Goal: Information Seeking & Learning: Learn about a topic

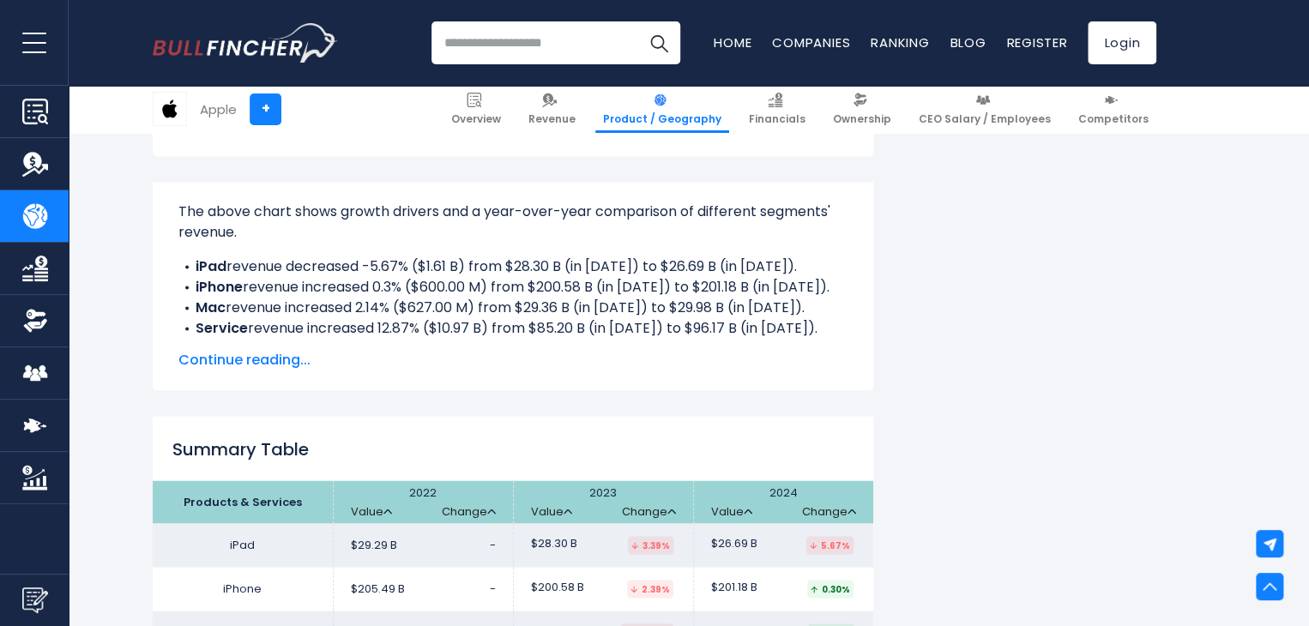
scroll to position [1238, 0]
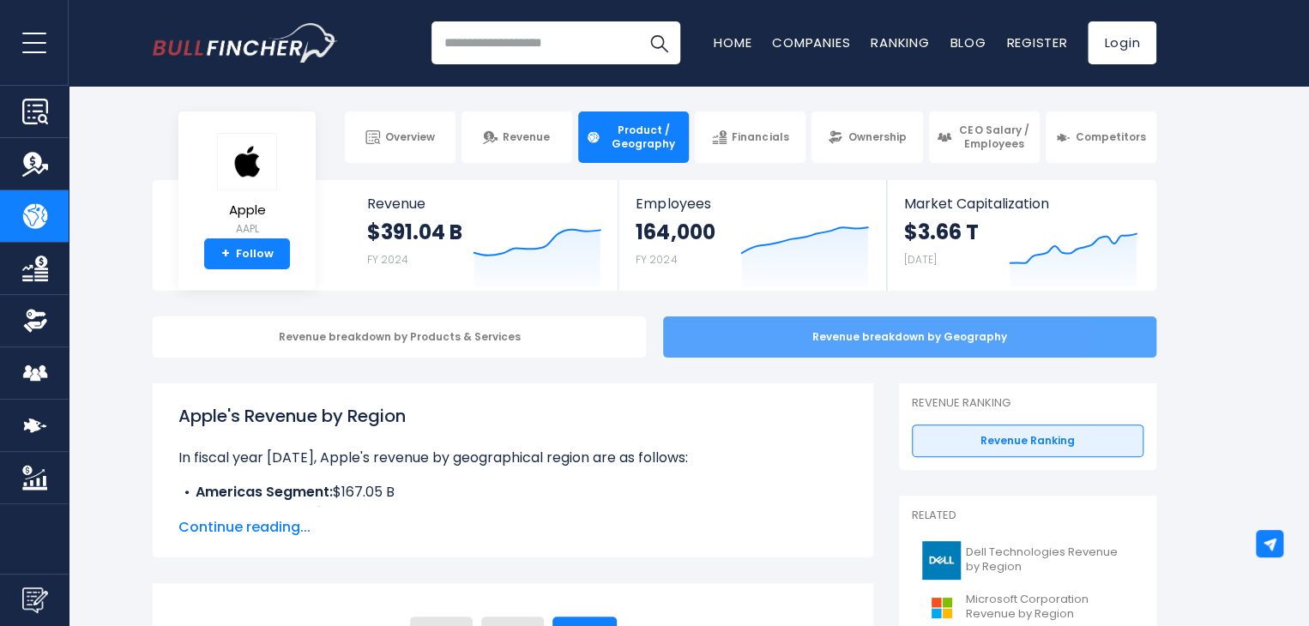
click at [902, 323] on div "Revenue breakdown by Geography" at bounding box center [909, 337] width 493 height 41
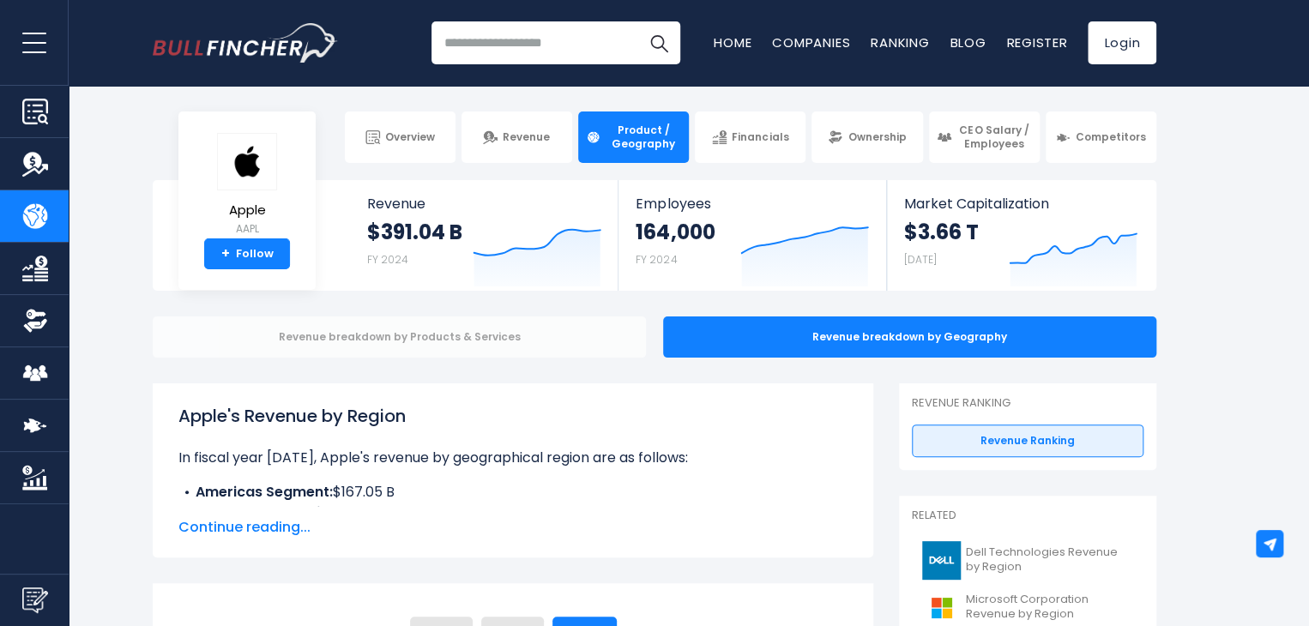
click at [528, 350] on div "Revenue breakdown by Products & Services" at bounding box center [399, 337] width 493 height 41
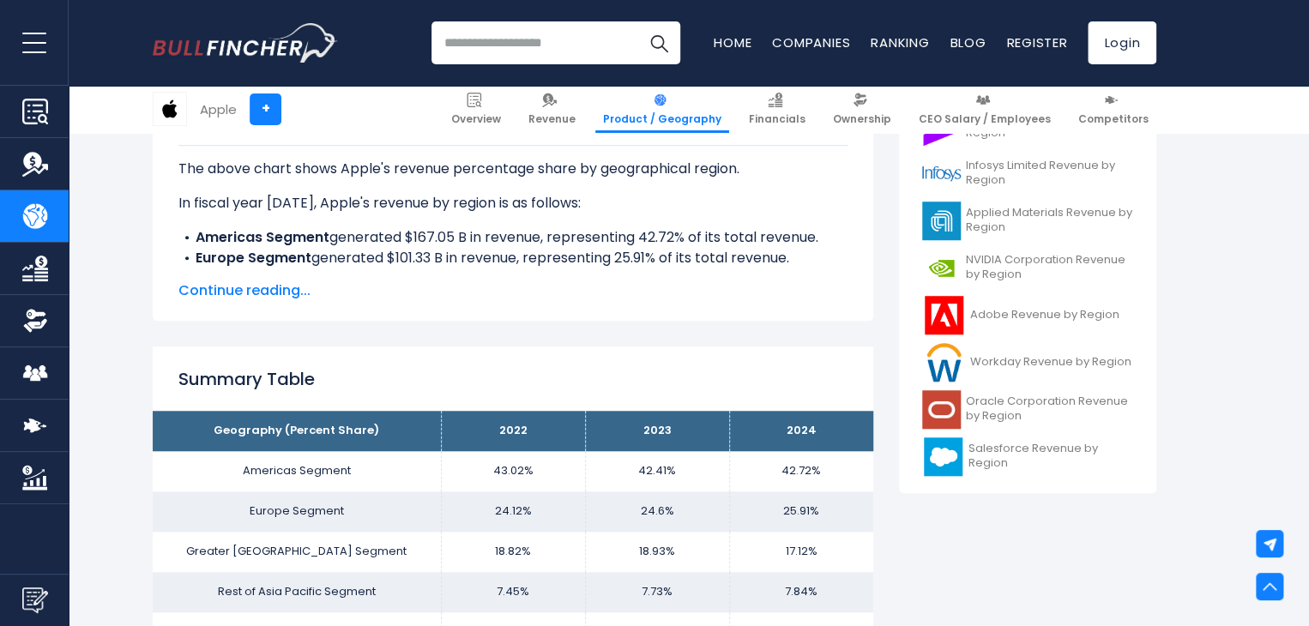
scroll to position [496, 0]
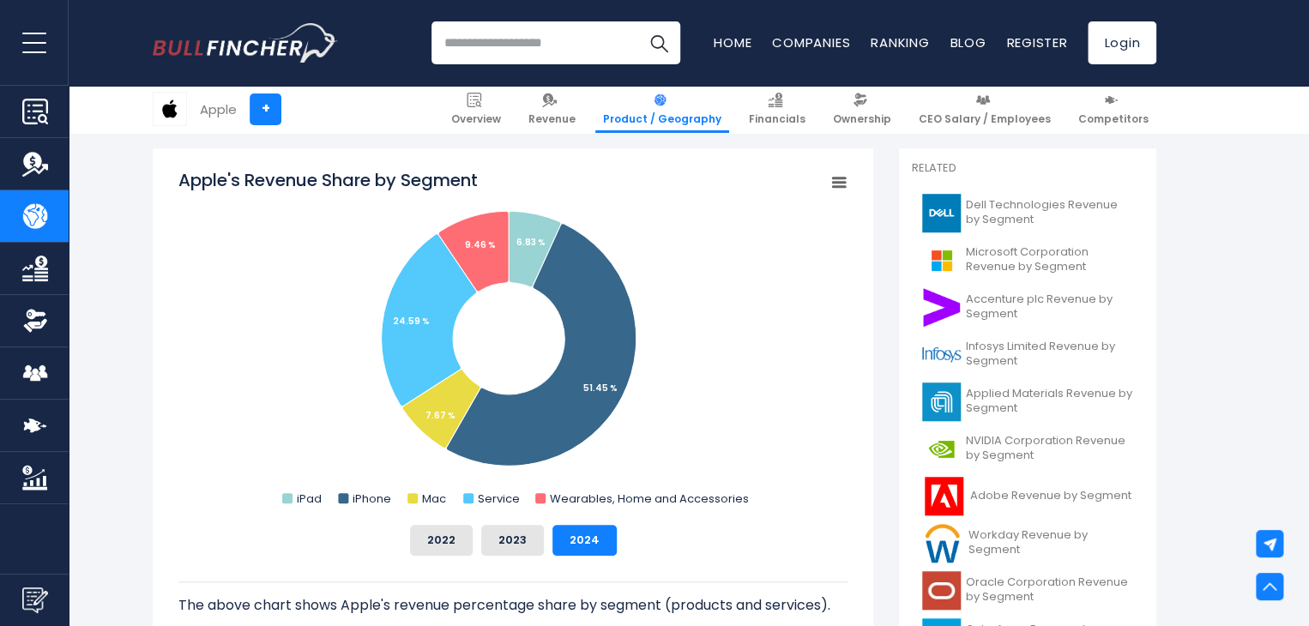
scroll to position [457, 0]
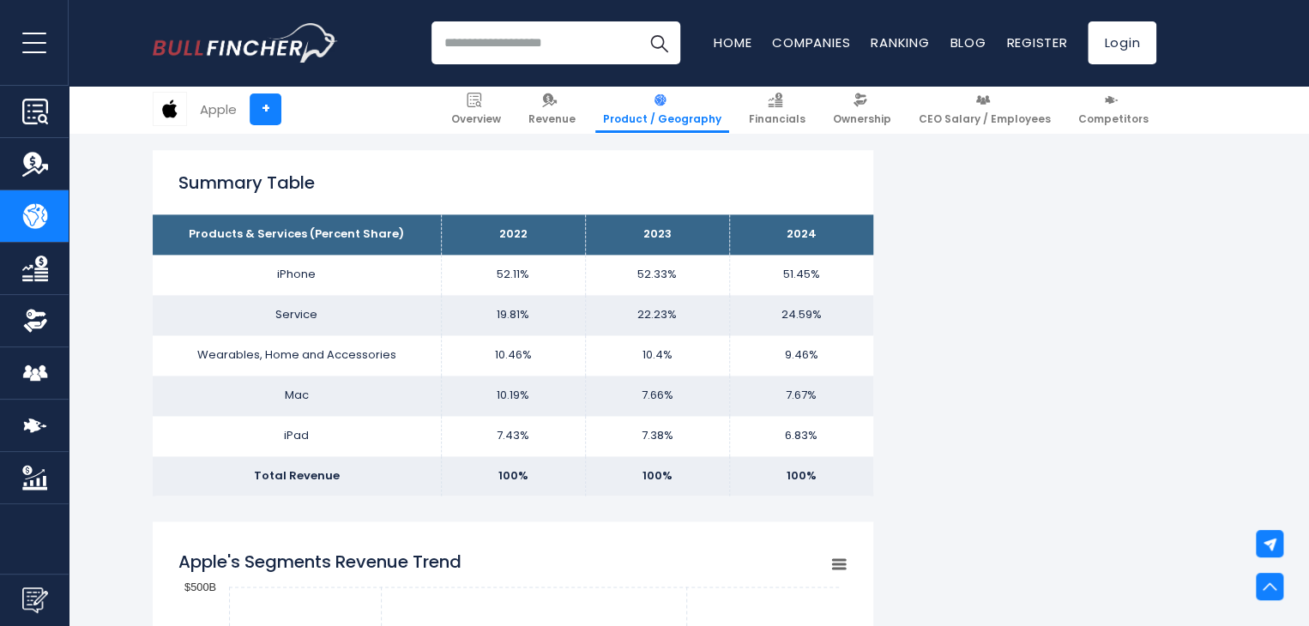
scroll to position [1055, 0]
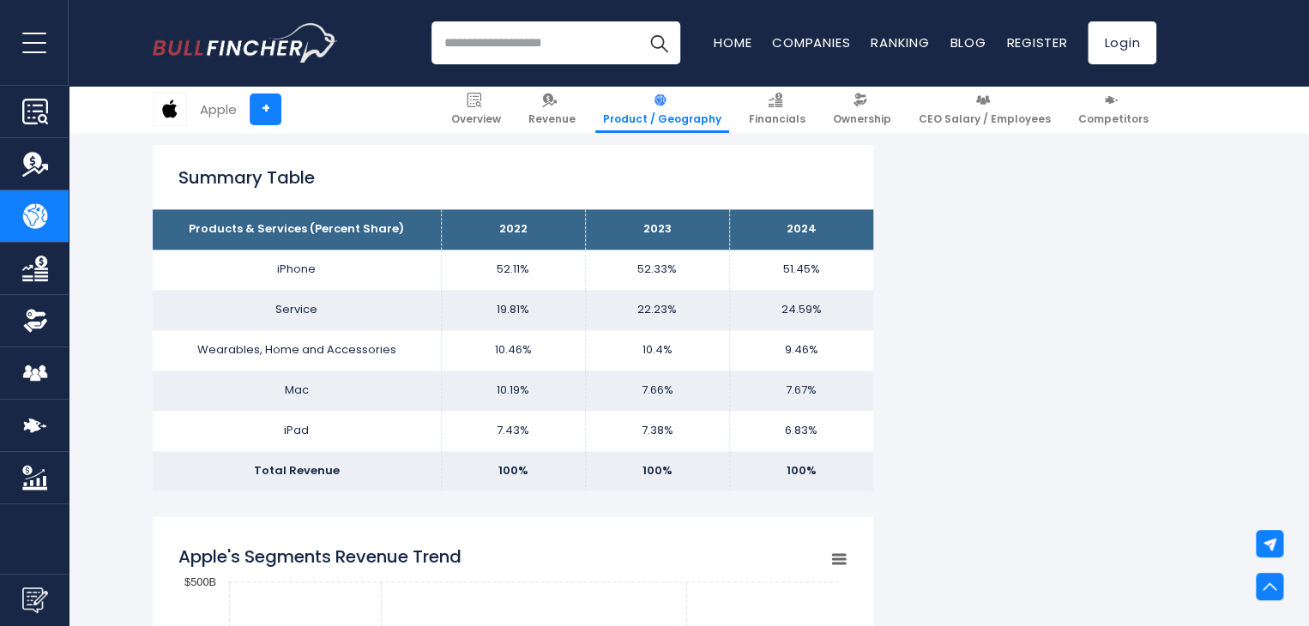
drag, startPoint x: 1306, startPoint y: 191, endPoint x: 1317, endPoint y: 210, distance: 21.5
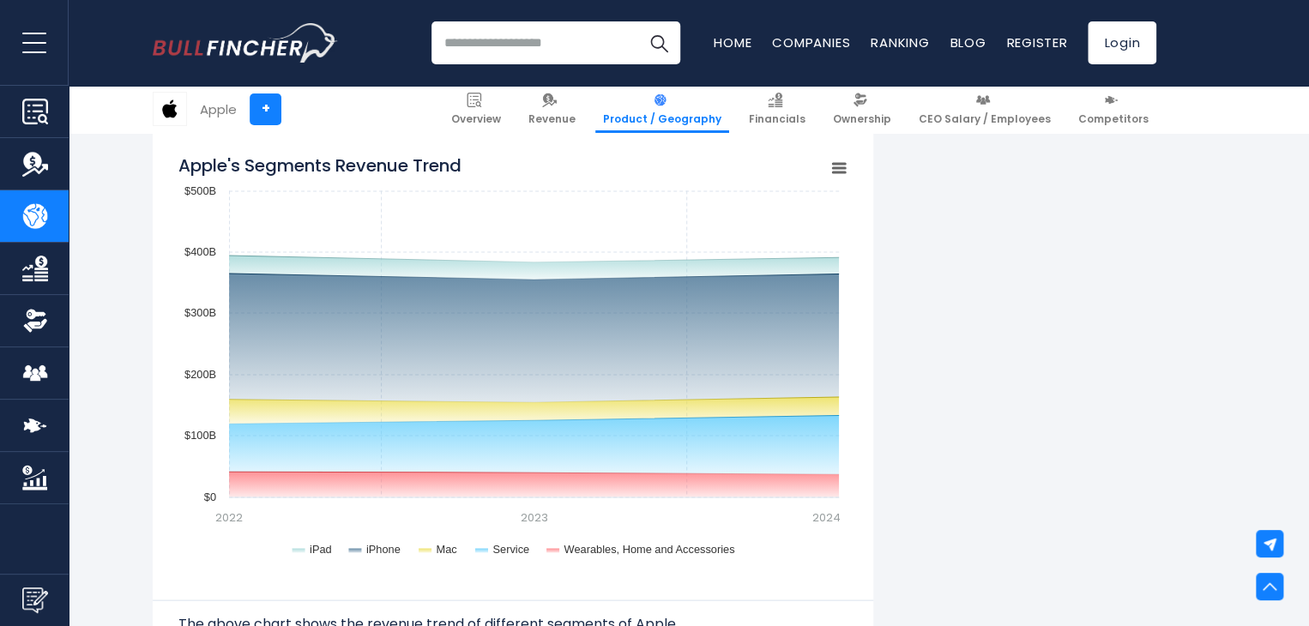
scroll to position [1435, 0]
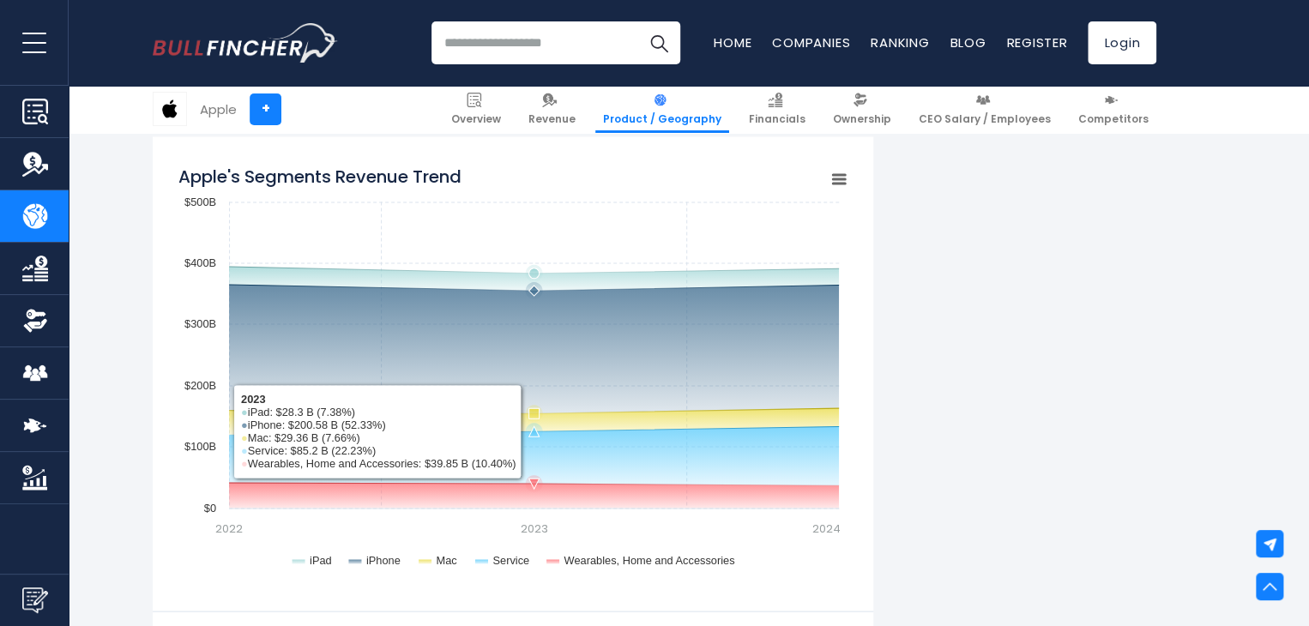
click at [477, 461] on rect "Apple's Segments Revenue Trend" at bounding box center [512, 370] width 669 height 429
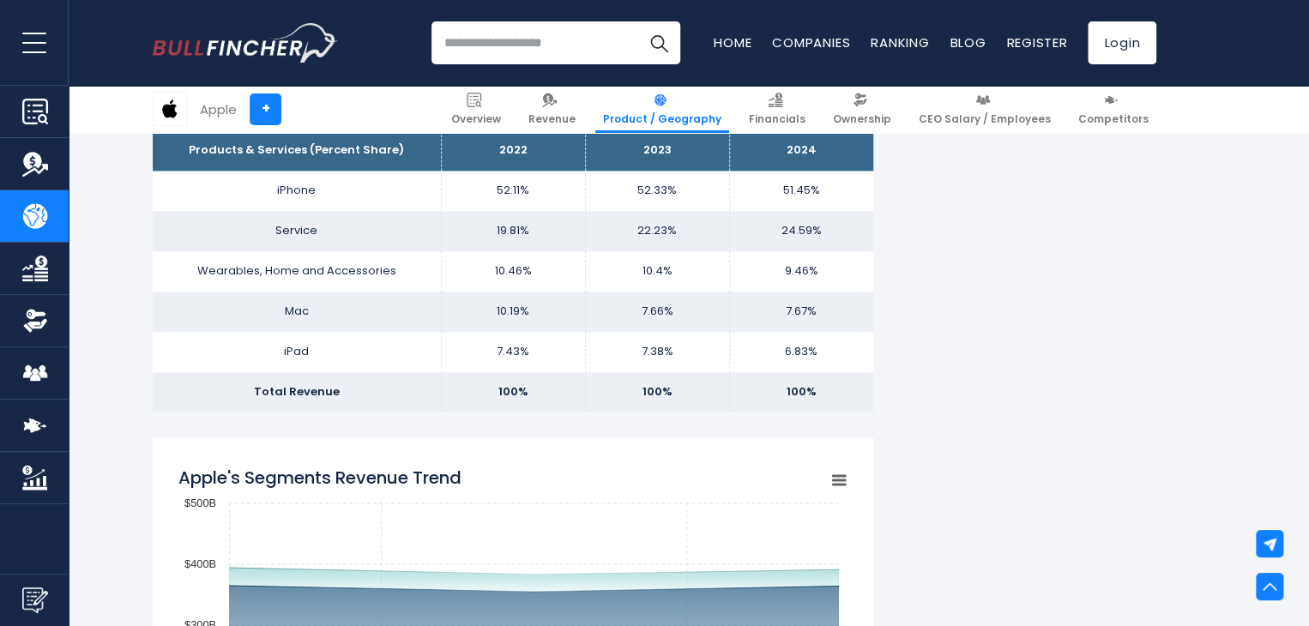
scroll to position [1074, 0]
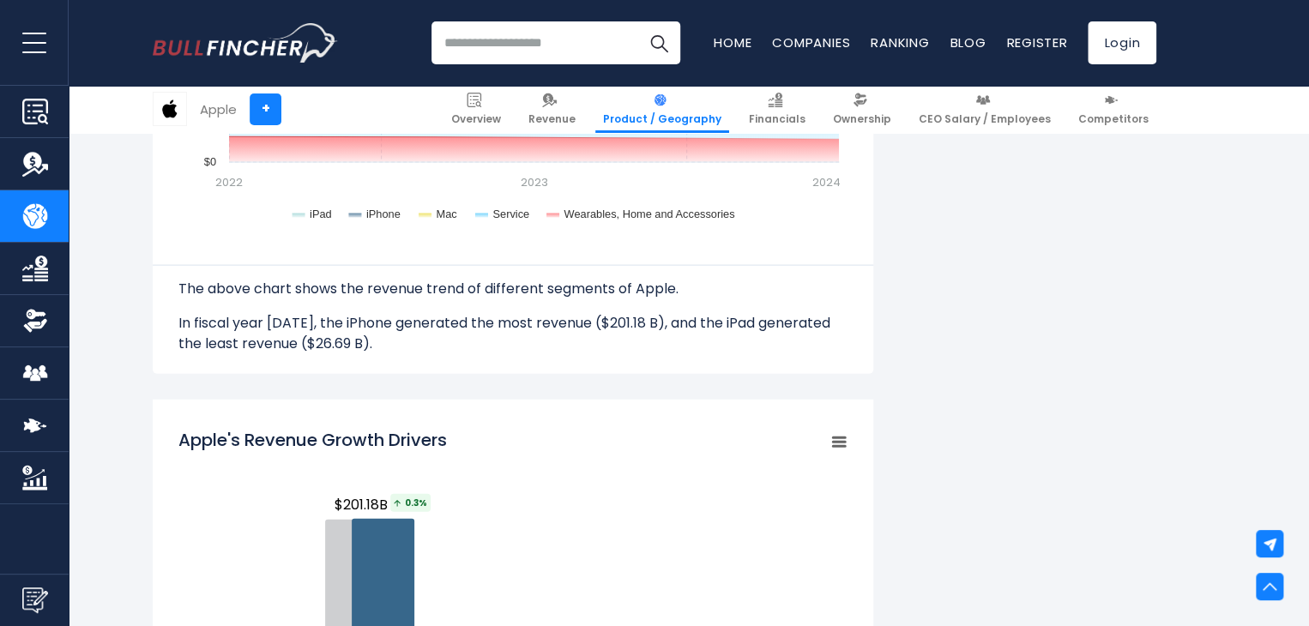
scroll to position [1748, 0]
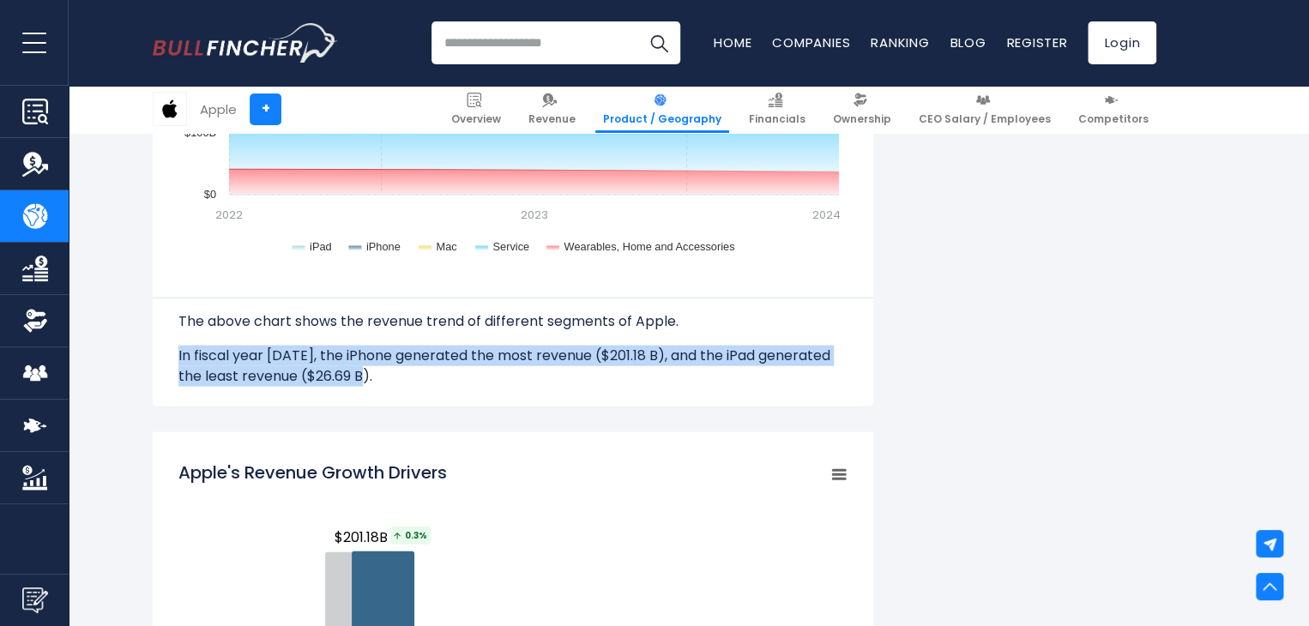
drag, startPoint x: 393, startPoint y: 376, endPoint x: 172, endPoint y: 358, distance: 222.0
click at [172, 358] on div "Apple's Segments Revenue Trend Created with Highcharts 12.1.2 Chart context men…" at bounding box center [513, 114] width 721 height 583
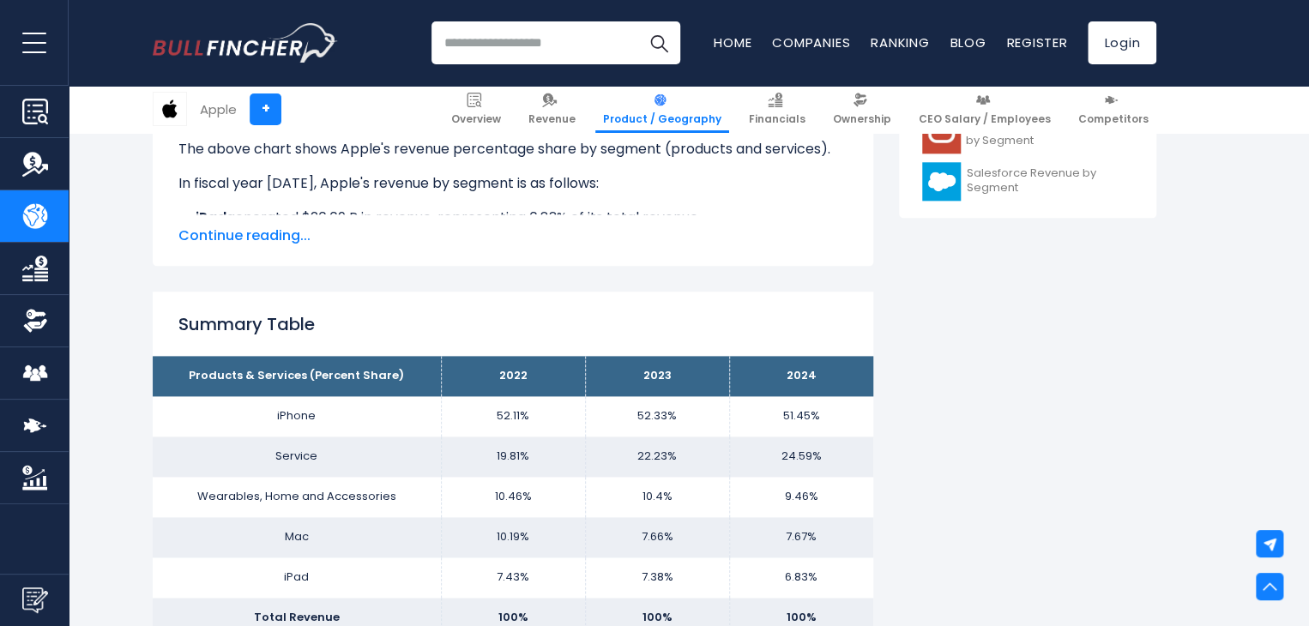
scroll to position [847, 0]
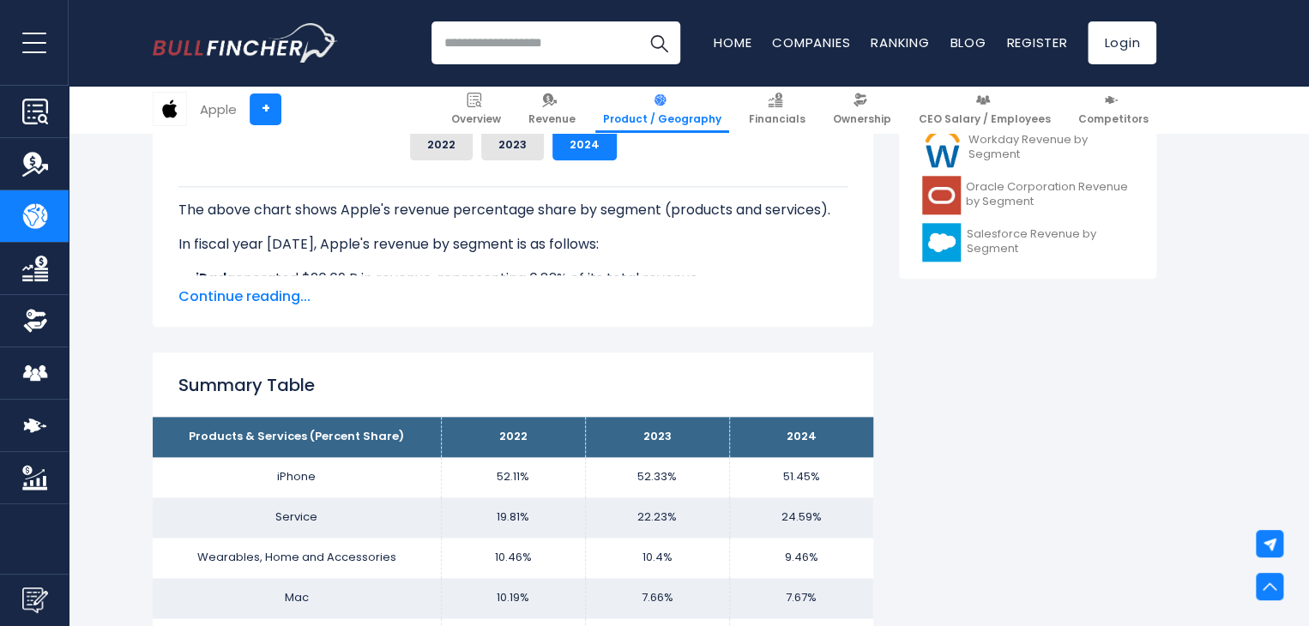
click at [280, 293] on span "Continue reading..." at bounding box center [512, 296] width 669 height 21
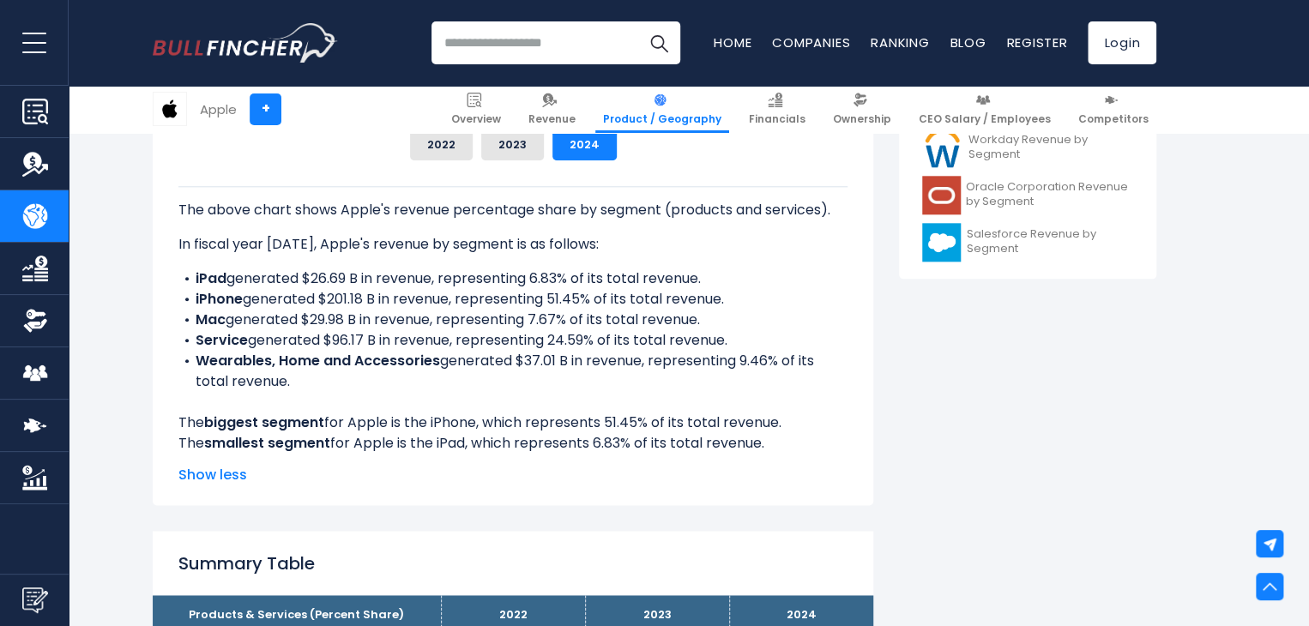
click at [813, 395] on div "The above chart shows Apple's revenue percentage share by segment (products and…" at bounding box center [512, 320] width 669 height 268
drag, startPoint x: 775, startPoint y: 444, endPoint x: 143, endPoint y: 423, distance: 632.5
copy div "The biggest segment for Apple is the iPhone, which represents 51.45% of its tot…"
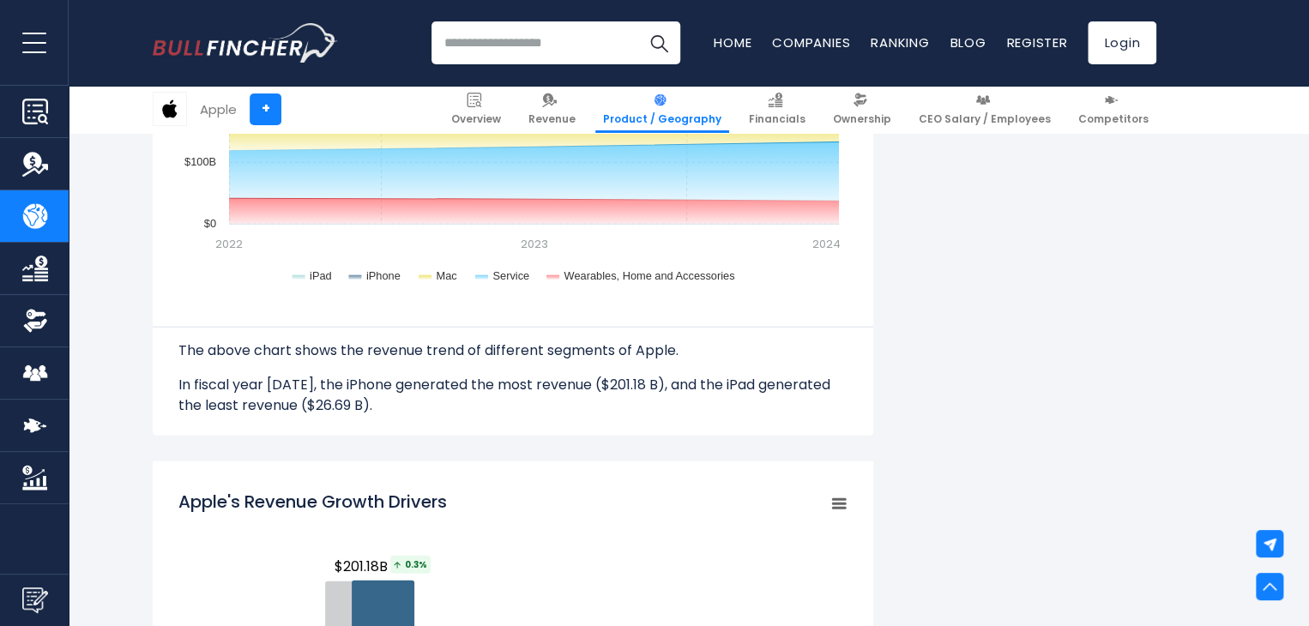
scroll to position [1887, 0]
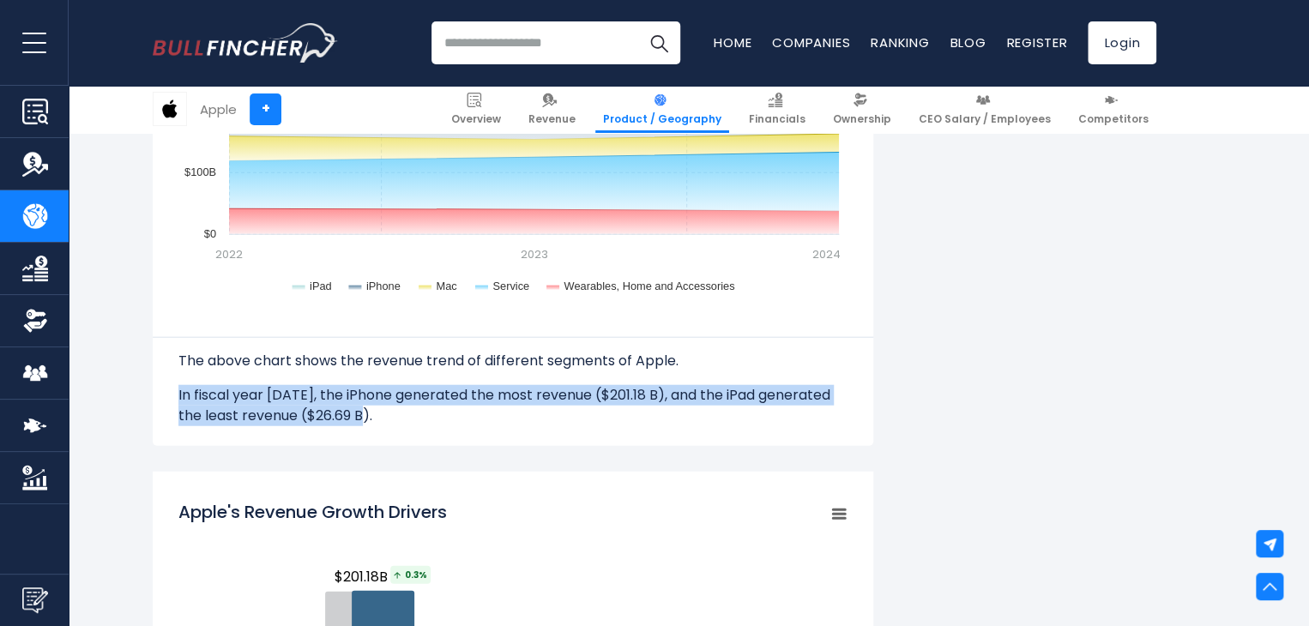
drag, startPoint x: 428, startPoint y: 420, endPoint x: 166, endPoint y: 397, distance: 263.5
click at [166, 397] on div "Apple's Segments Revenue Trend Created with Highcharts 12.1.2 Chart context men…" at bounding box center [513, 154] width 721 height 583
copy p "In fiscal year [DATE], the iPhone generated the most revenue ($201.18 B), and t…"
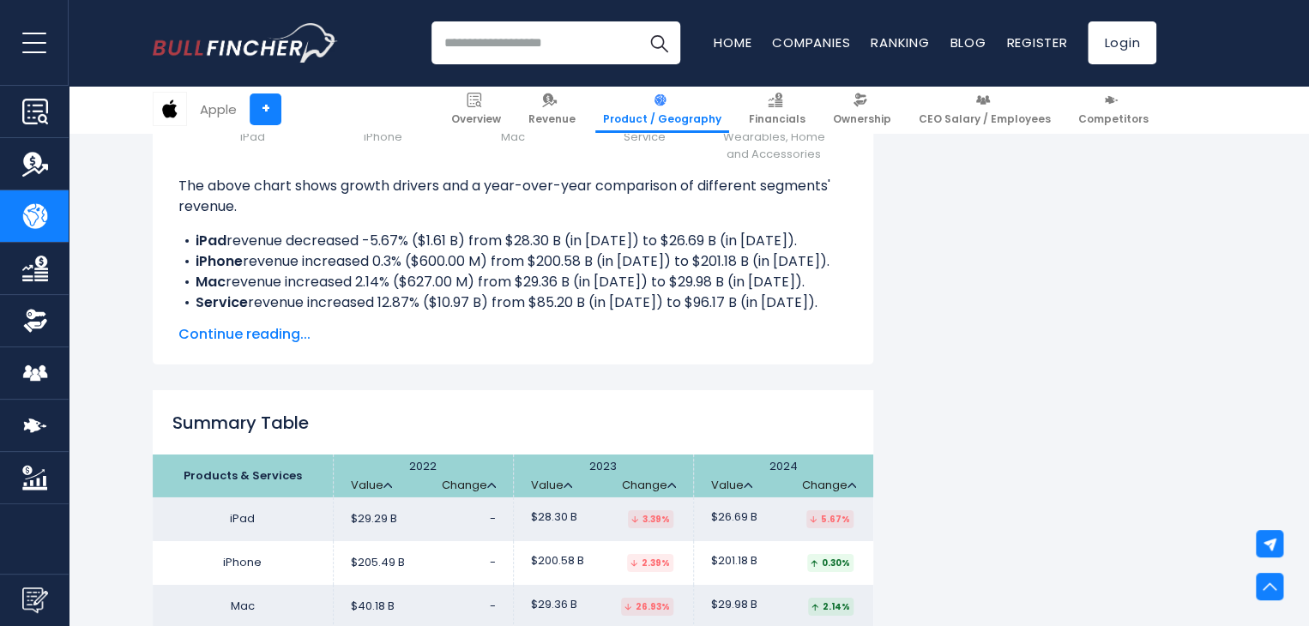
scroll to position [2569, 0]
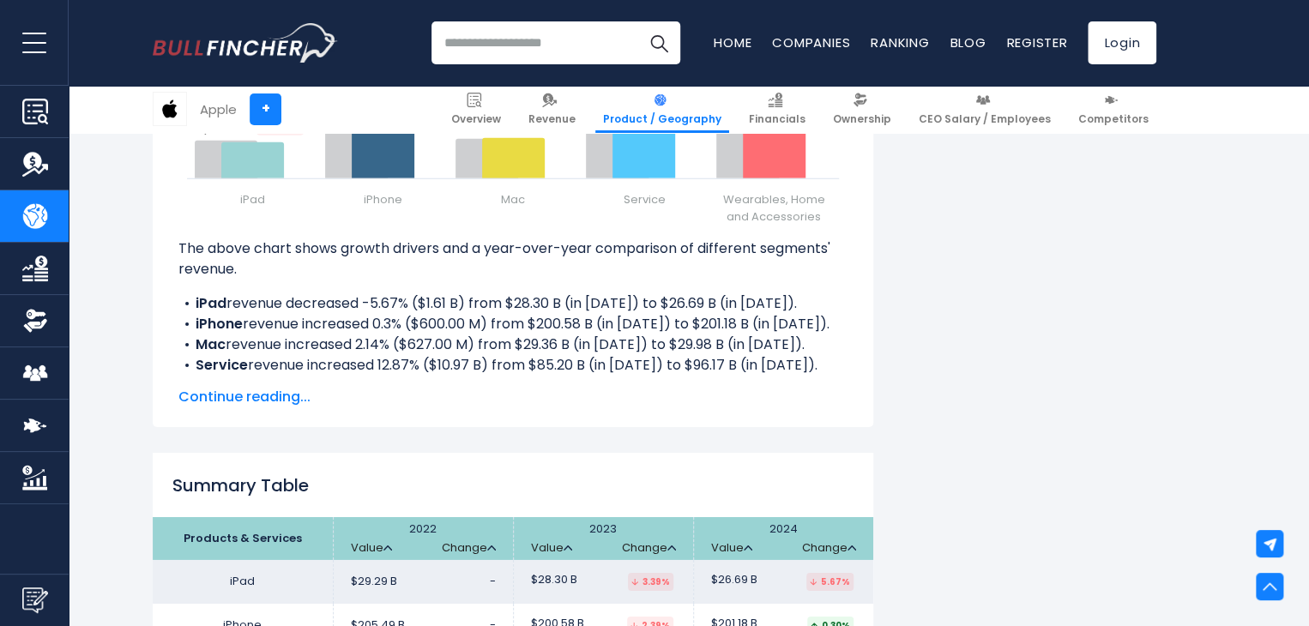
click at [273, 390] on span "Continue reading..." at bounding box center [512, 397] width 669 height 21
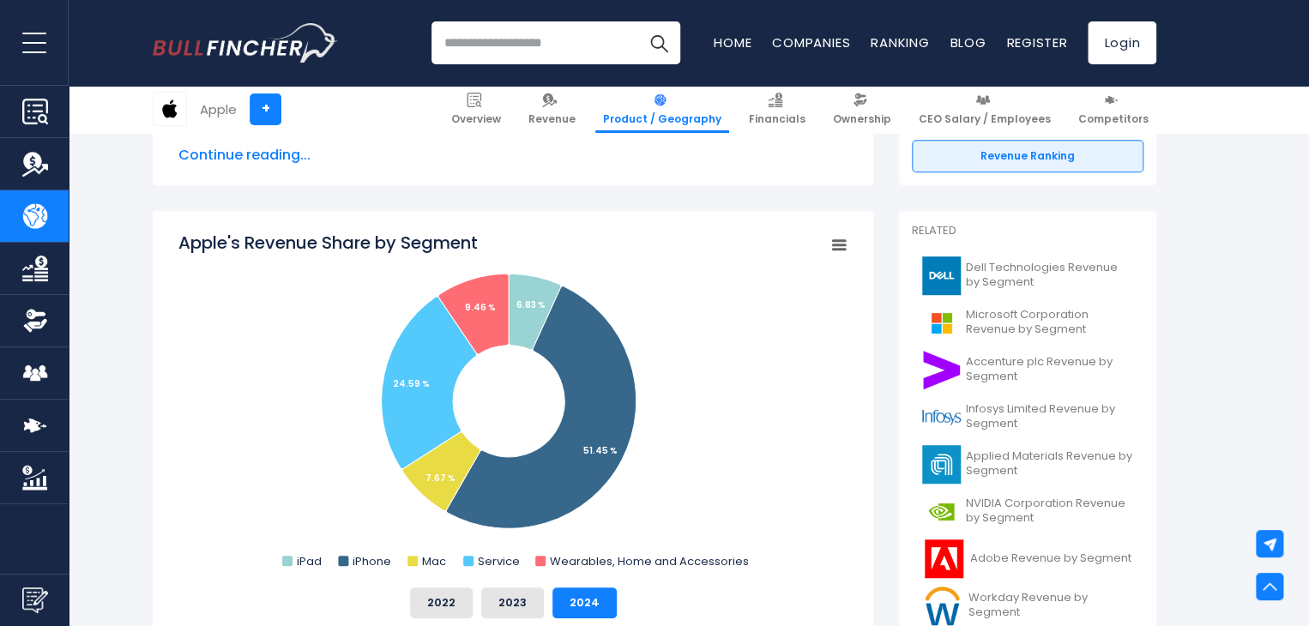
scroll to position [0, 0]
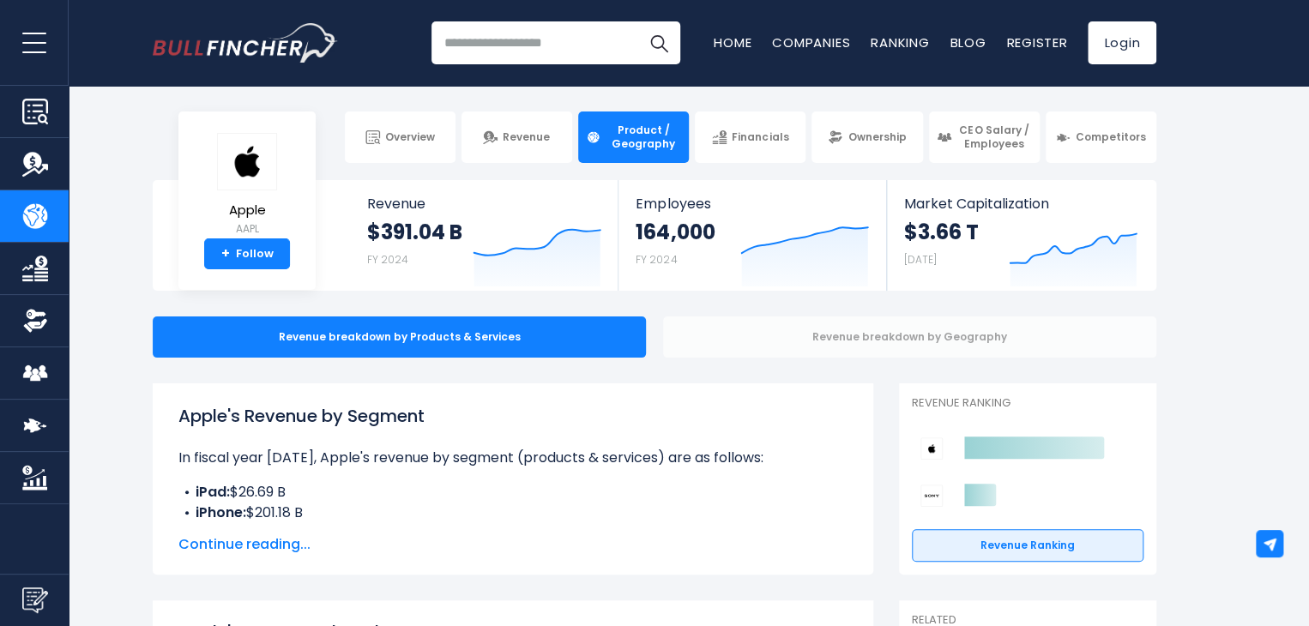
click at [851, 328] on div "Revenue breakdown by Geography" at bounding box center [909, 337] width 493 height 41
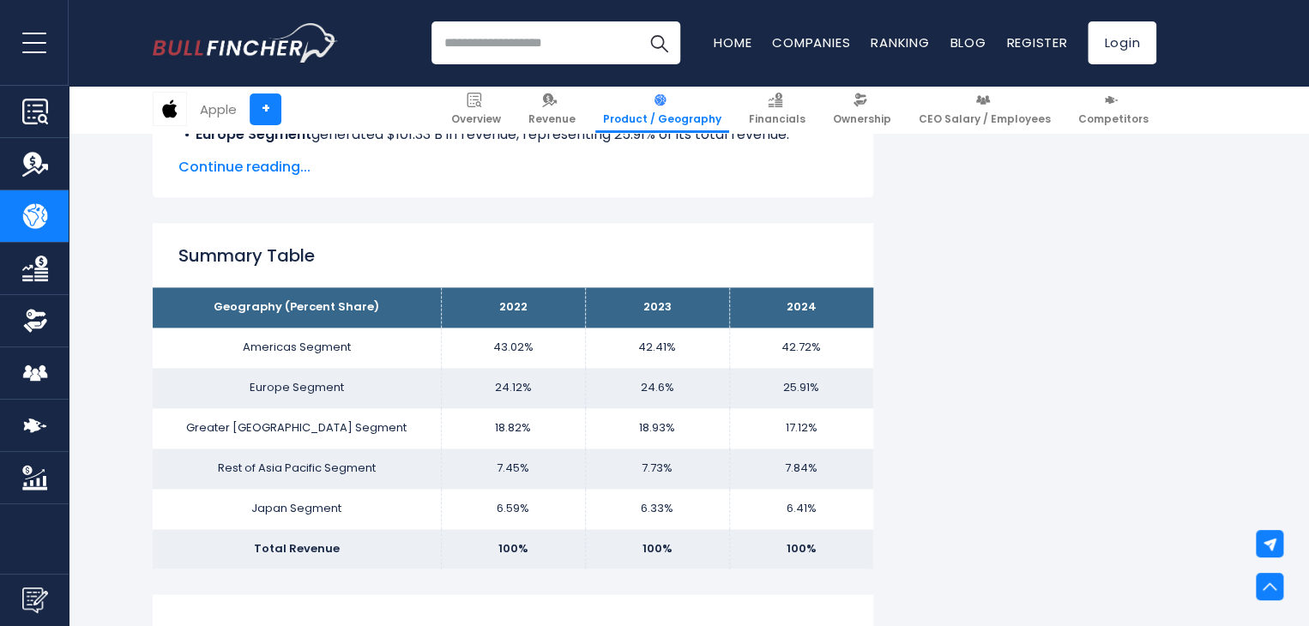
scroll to position [1016, 0]
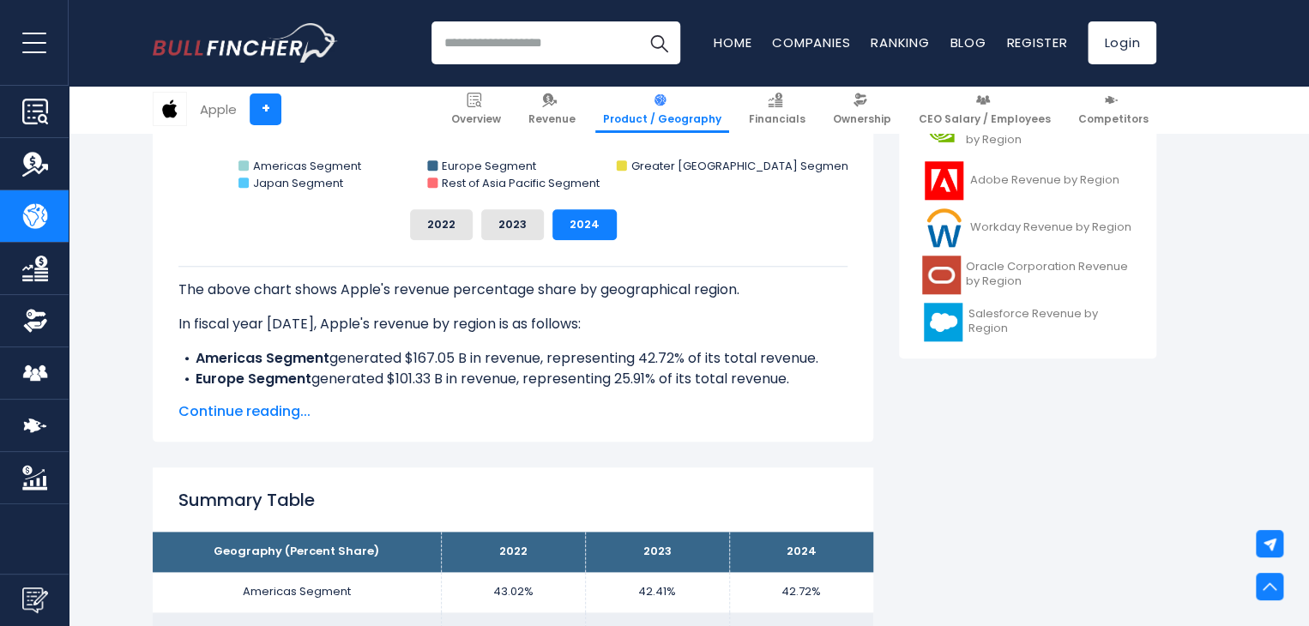
scroll to position [739, 0]
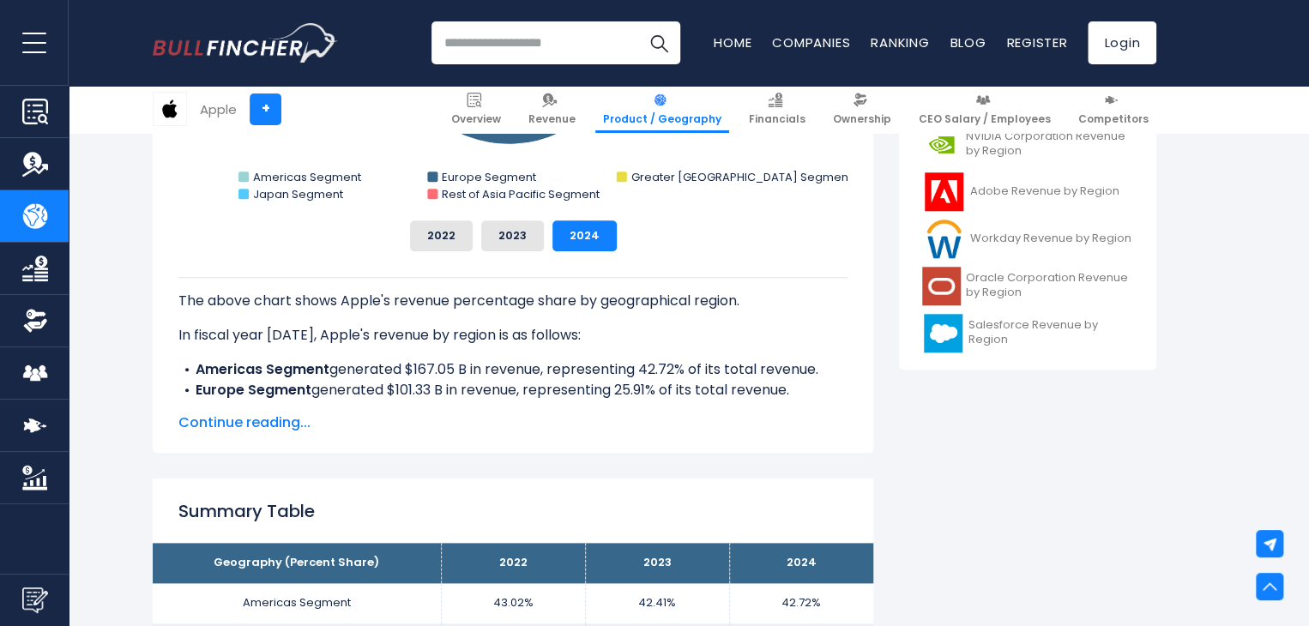
click at [268, 425] on span "Continue reading..." at bounding box center [512, 423] width 669 height 21
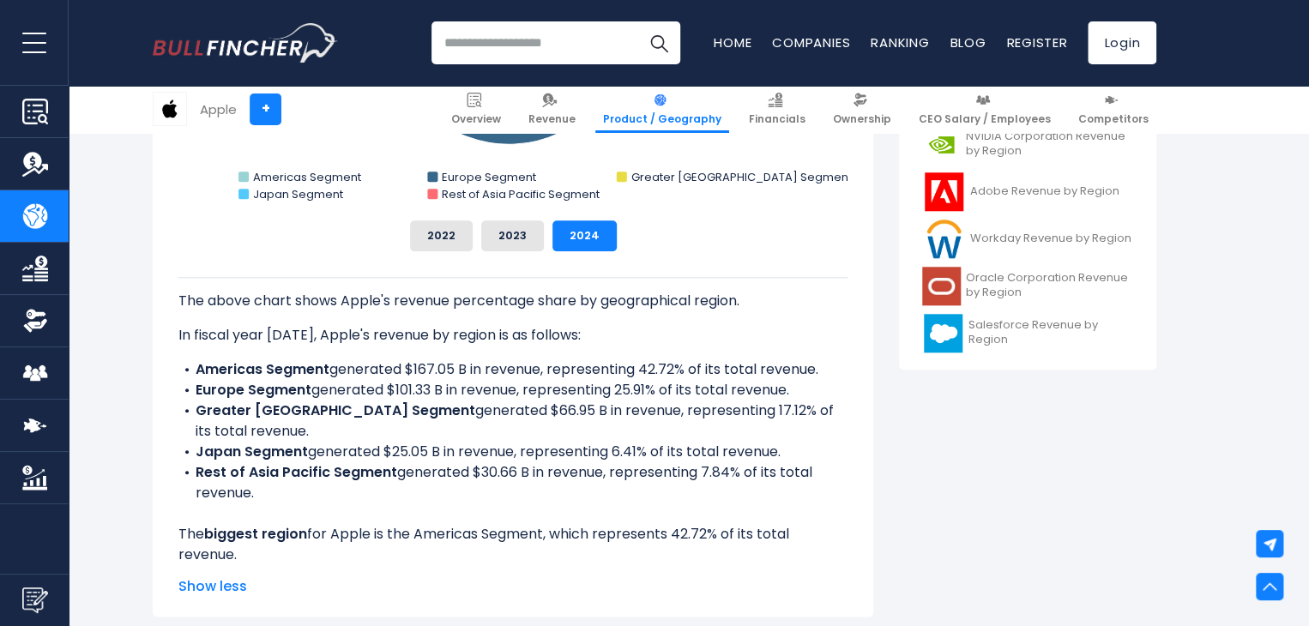
drag, startPoint x: 835, startPoint y: 557, endPoint x: 173, endPoint y: 514, distance: 663.6
click at [173, 514] on div "Apple's Revenue Share by Region Created with Highcharts 12.1.2 Chart context me…" at bounding box center [513, 230] width 721 height 773
copy div "The biggest region for Apple is the Americas Segment, which represents 42.72% o…"
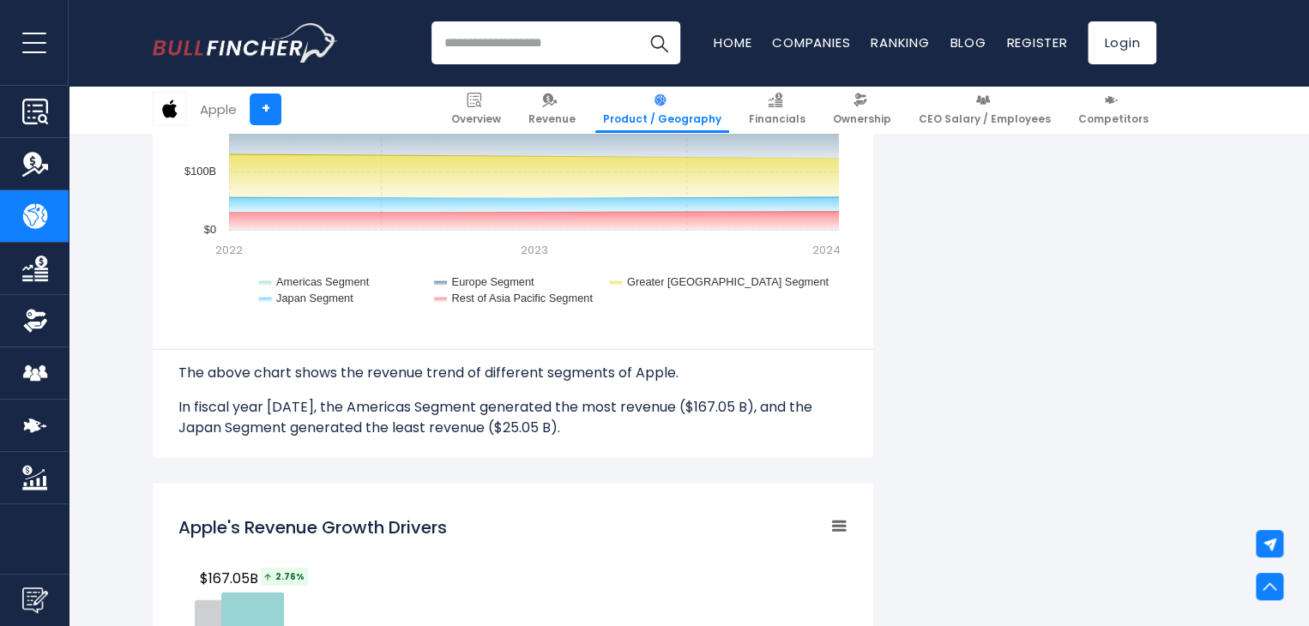
scroll to position [1907, 0]
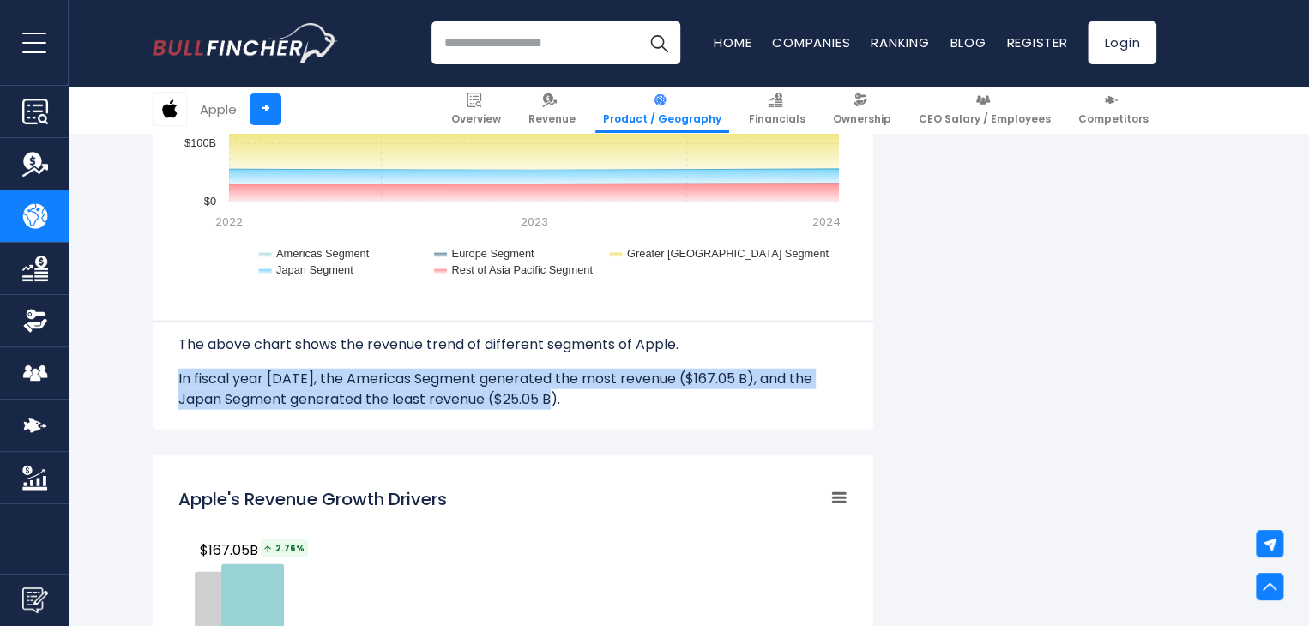
drag, startPoint x: 584, startPoint y: 401, endPoint x: 166, endPoint y: 377, distance: 418.4
click at [166, 377] on div "Apple's Regions Revenue Trend Created with Highcharts 12.1.2 Chart context menu…" at bounding box center [513, 137] width 721 height 583
copy p "In fiscal year 2024, the Americas Segment generated the most revenue ($167.05 B…"
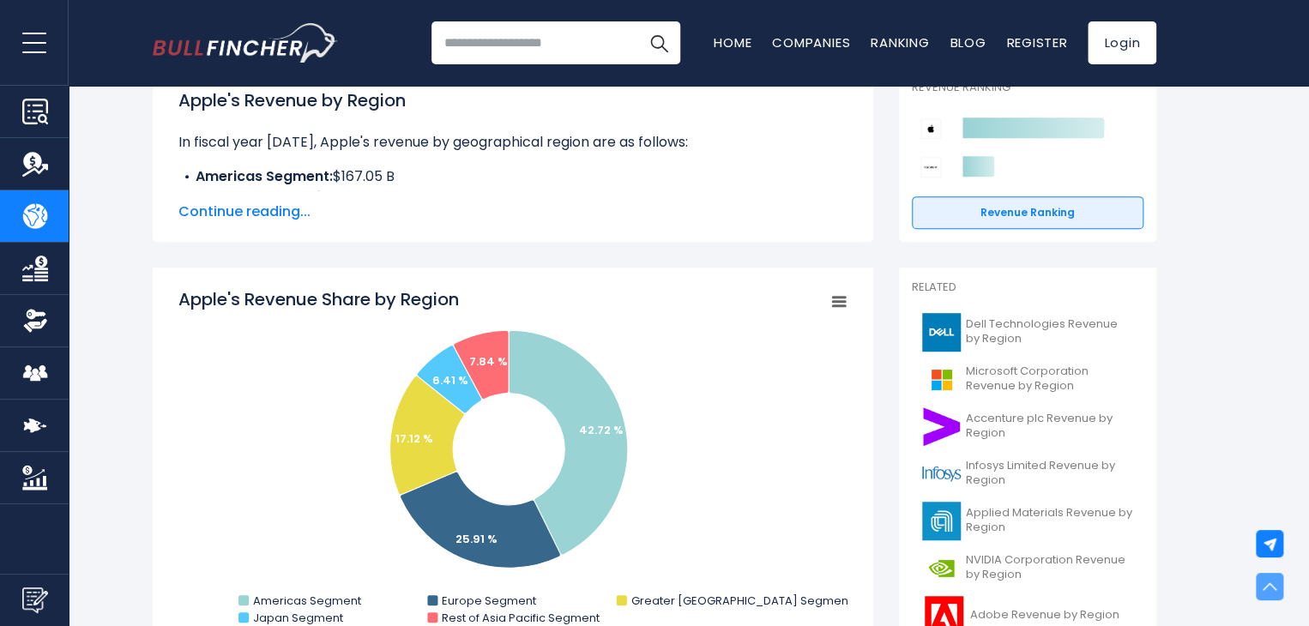
scroll to position [0, 0]
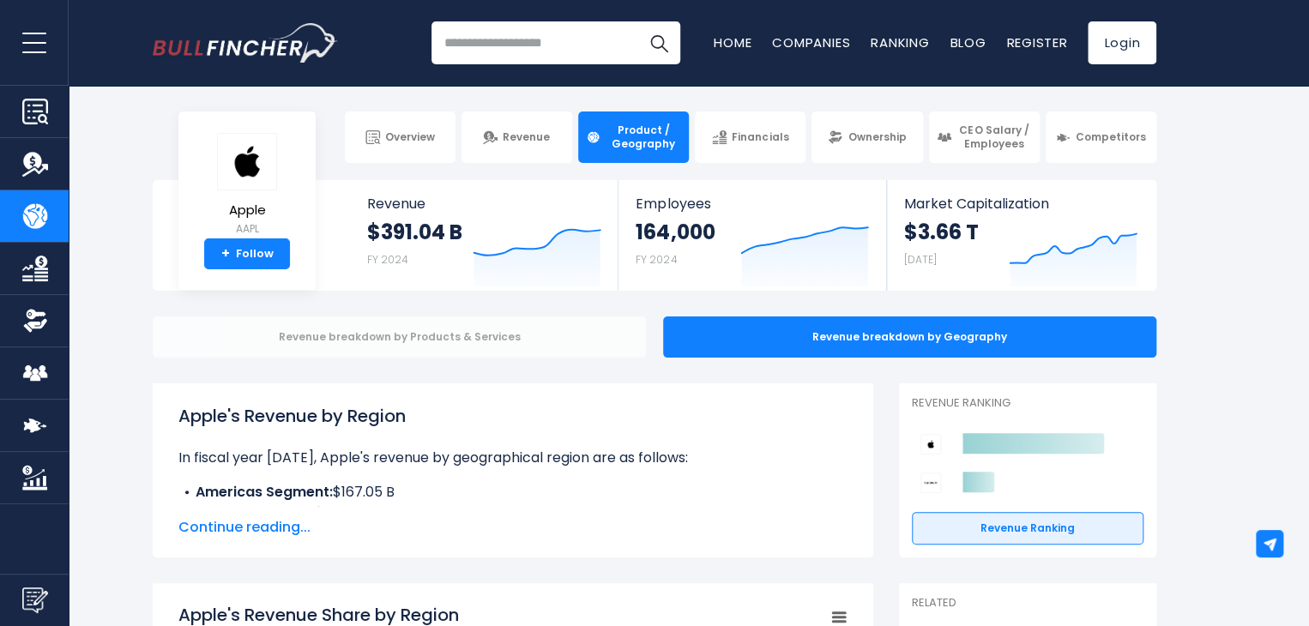
click at [590, 330] on div "Revenue breakdown by Products & Services" at bounding box center [399, 337] width 493 height 41
drag, startPoint x: 415, startPoint y: 415, endPoint x: 174, endPoint y: 413, distance: 241.0
click at [174, 413] on div "Apple's Revenue by Region In fiscal year 2024, Apple's revenue by geographical …" at bounding box center [513, 470] width 721 height 174
copy h1 "Apple's Revenue by Region"
